Goal: Find specific page/section

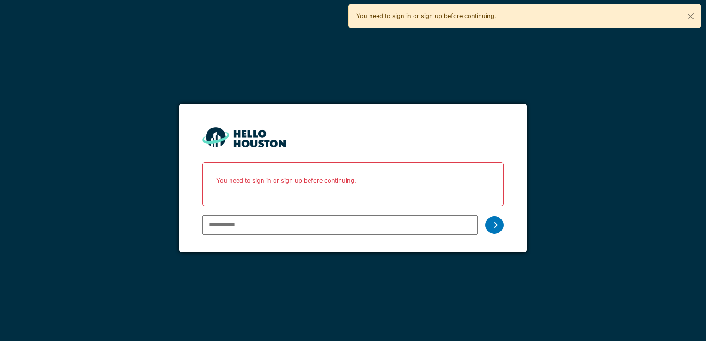
type input "**********"
click at [489, 226] on div at bounding box center [494, 225] width 18 height 18
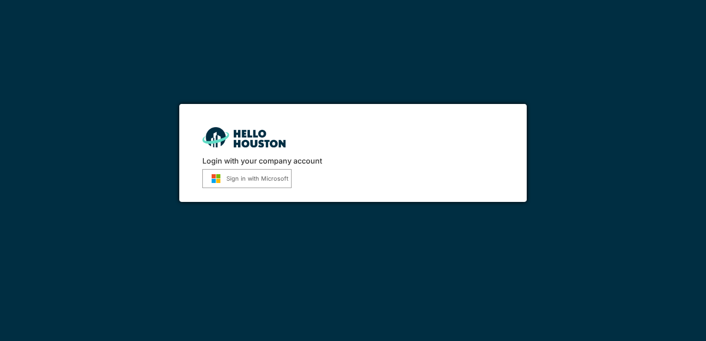
click at [246, 180] on button "Sign in with Microsoft" at bounding box center [246, 178] width 89 height 19
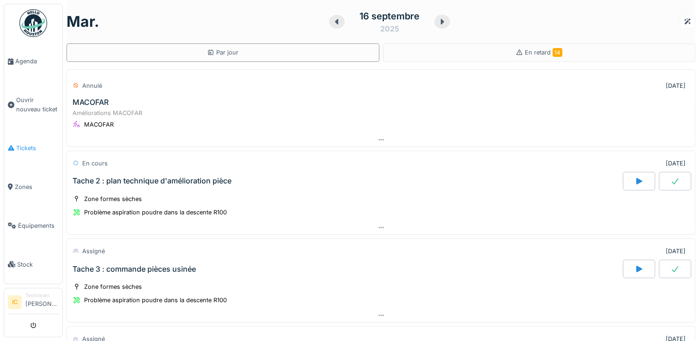
click at [24, 146] on span "Tickets" at bounding box center [37, 148] width 43 height 9
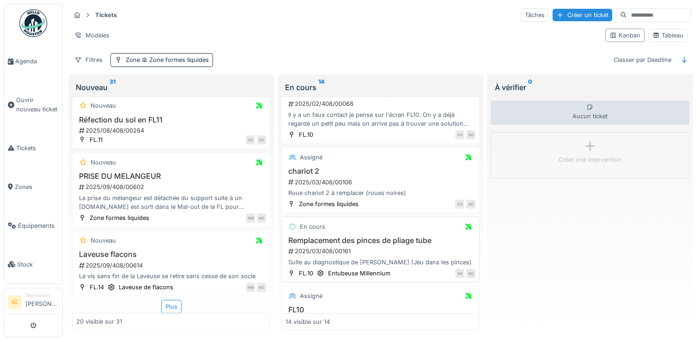
scroll to position [462, 0]
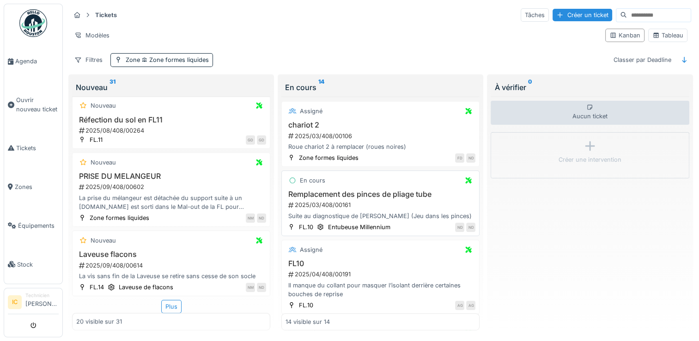
click at [312, 201] on div "2025/03/408/00161" at bounding box center [381, 205] width 188 height 9
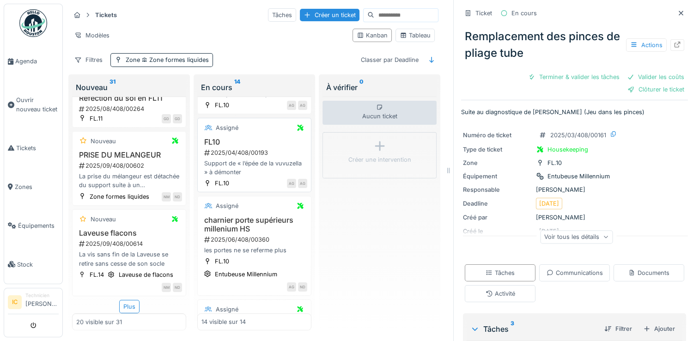
scroll to position [904, 0]
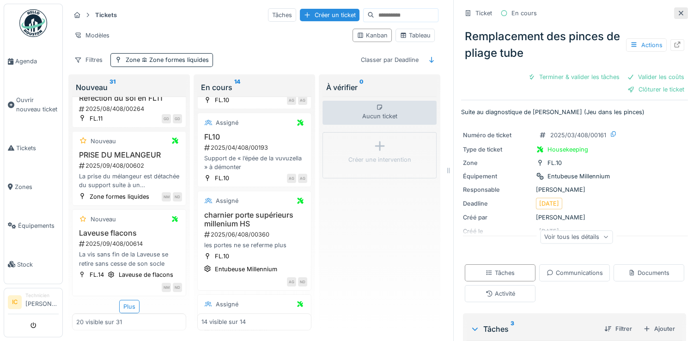
click at [677, 12] on icon at bounding box center [680, 13] width 7 height 6
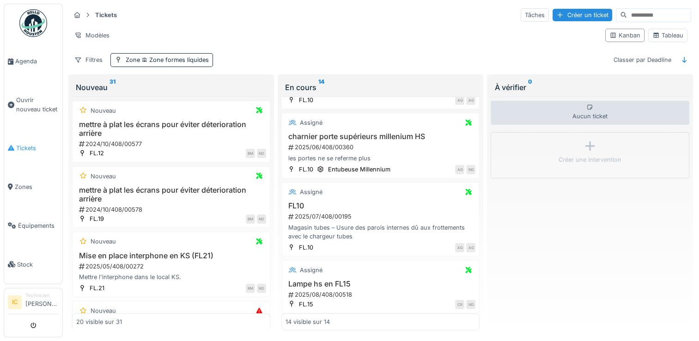
click at [27, 145] on span "Tickets" at bounding box center [37, 148] width 43 height 9
